Goal: Navigation & Orientation: Find specific page/section

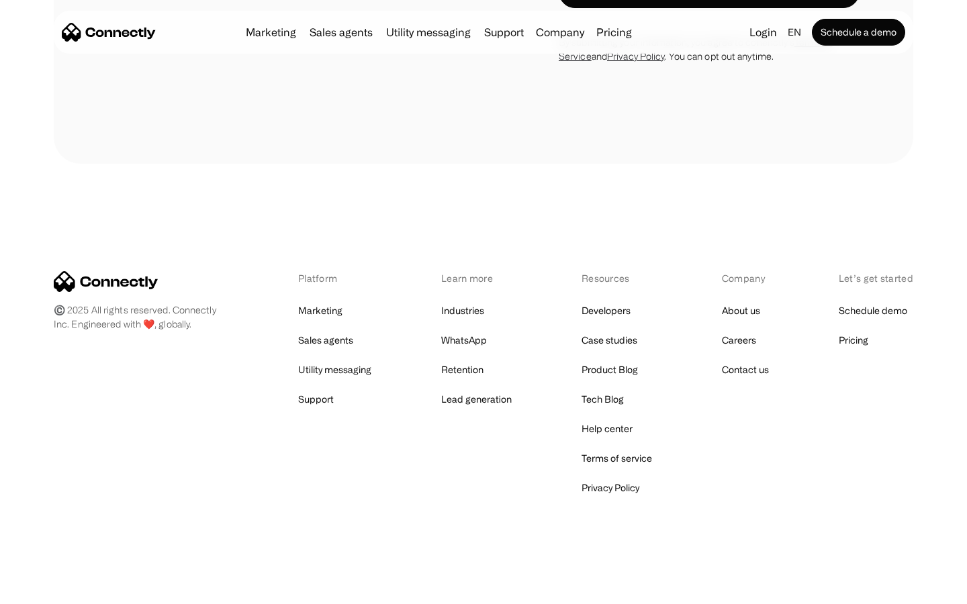
scroll to position [3539, 0]
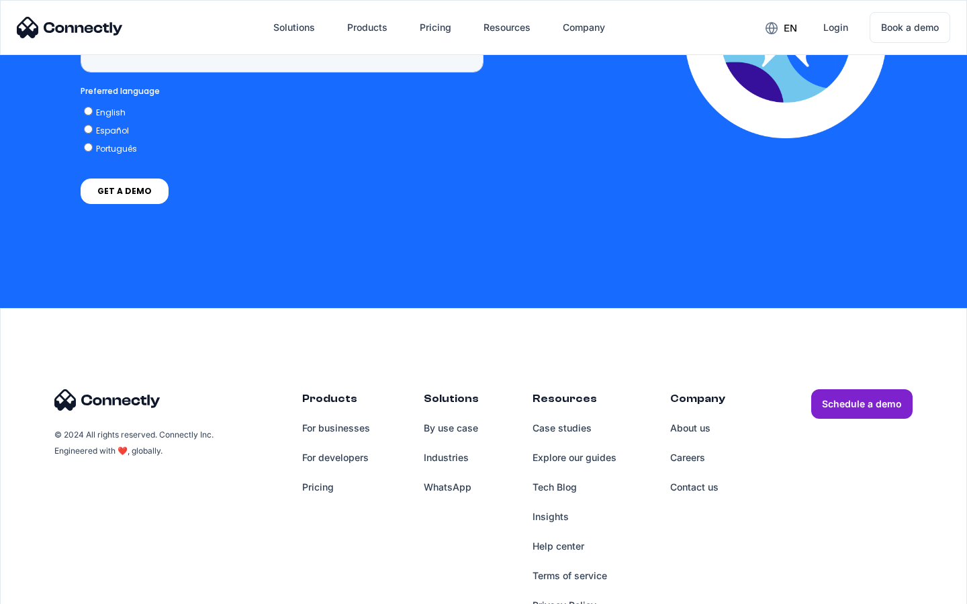
scroll to position [3419, 0]
